Goal: Information Seeking & Learning: Learn about a topic

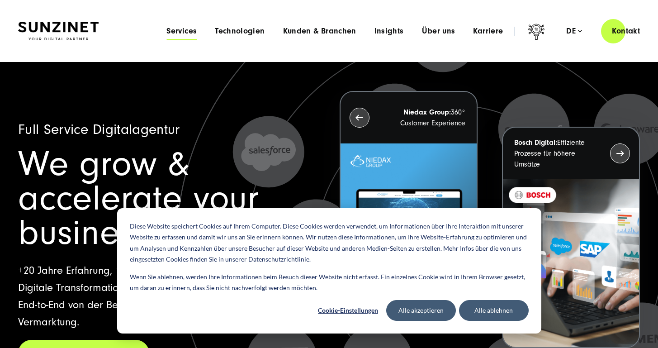
click at [183, 30] on span "Services" at bounding box center [182, 31] width 30 height 9
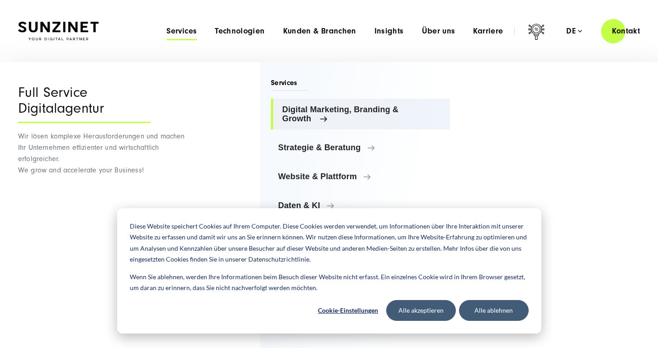
click at [329, 111] on span "Digital Marketing, Branding & Growth" at bounding box center [362, 114] width 161 height 18
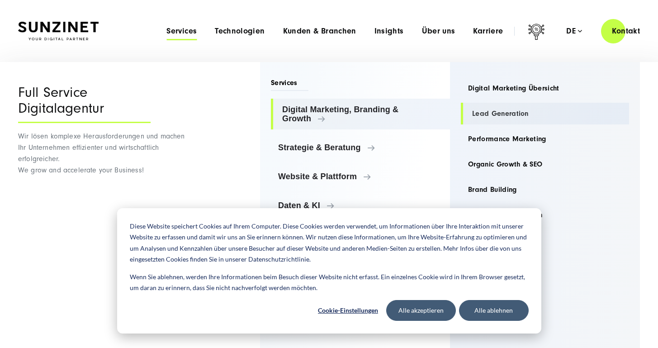
click at [504, 110] on link "Lead Generation" at bounding box center [545, 114] width 168 height 22
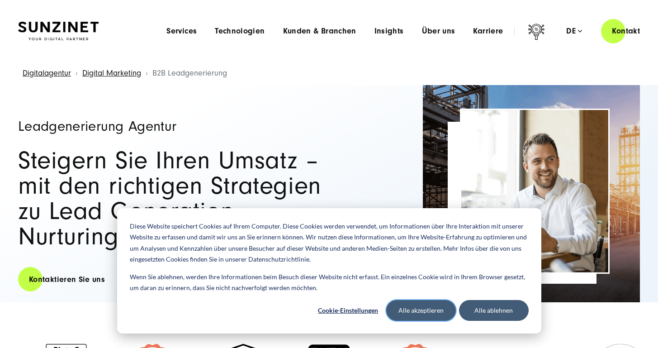
click at [447, 310] on button "Alle akzeptieren" at bounding box center [421, 310] width 70 height 21
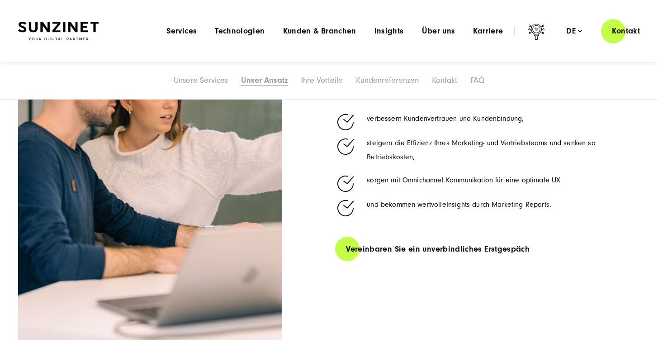
scroll to position [2165, 0]
